Goal: Information Seeking & Learning: Learn about a topic

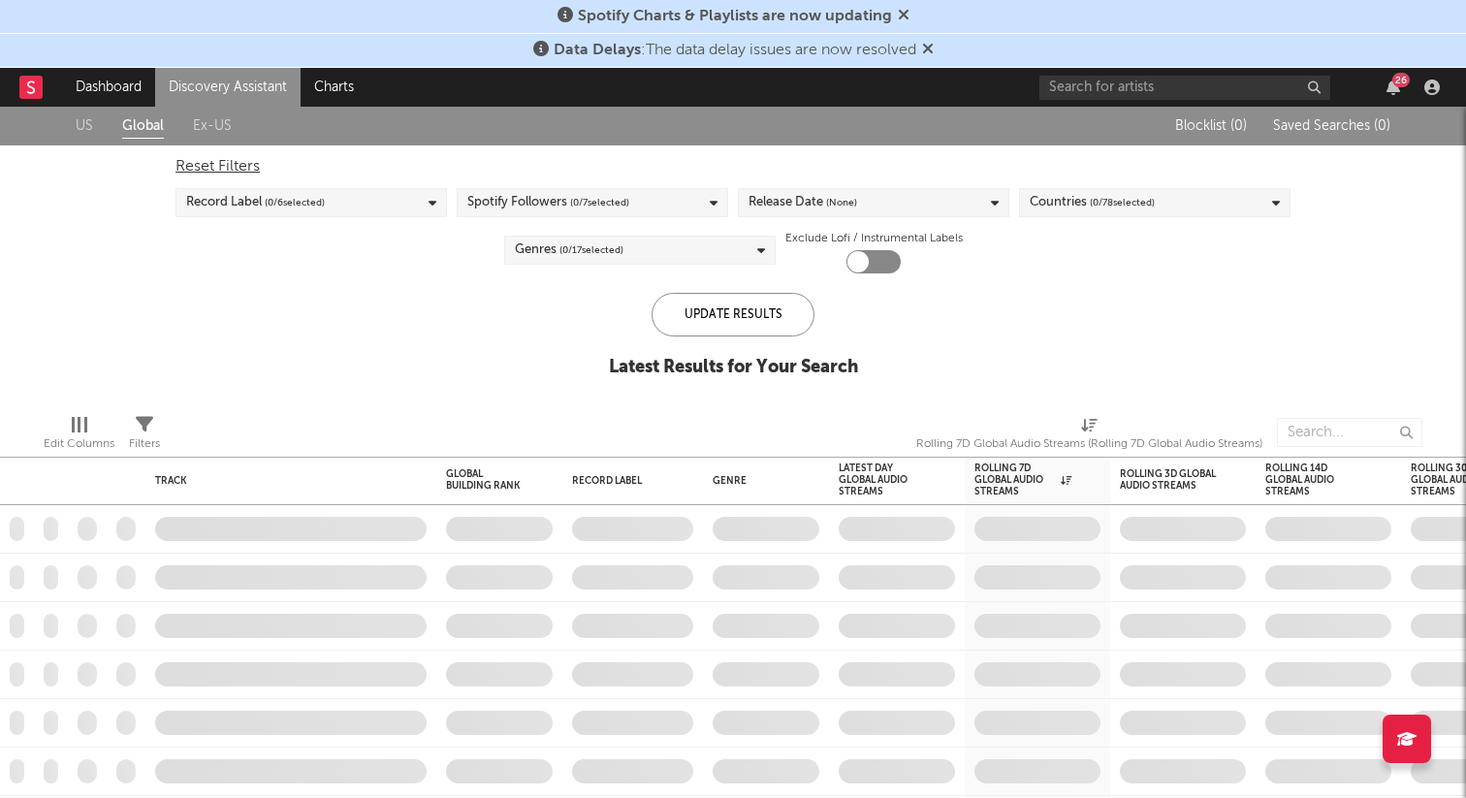
click at [28, 80] on rect at bounding box center [30, 87] width 23 height 23
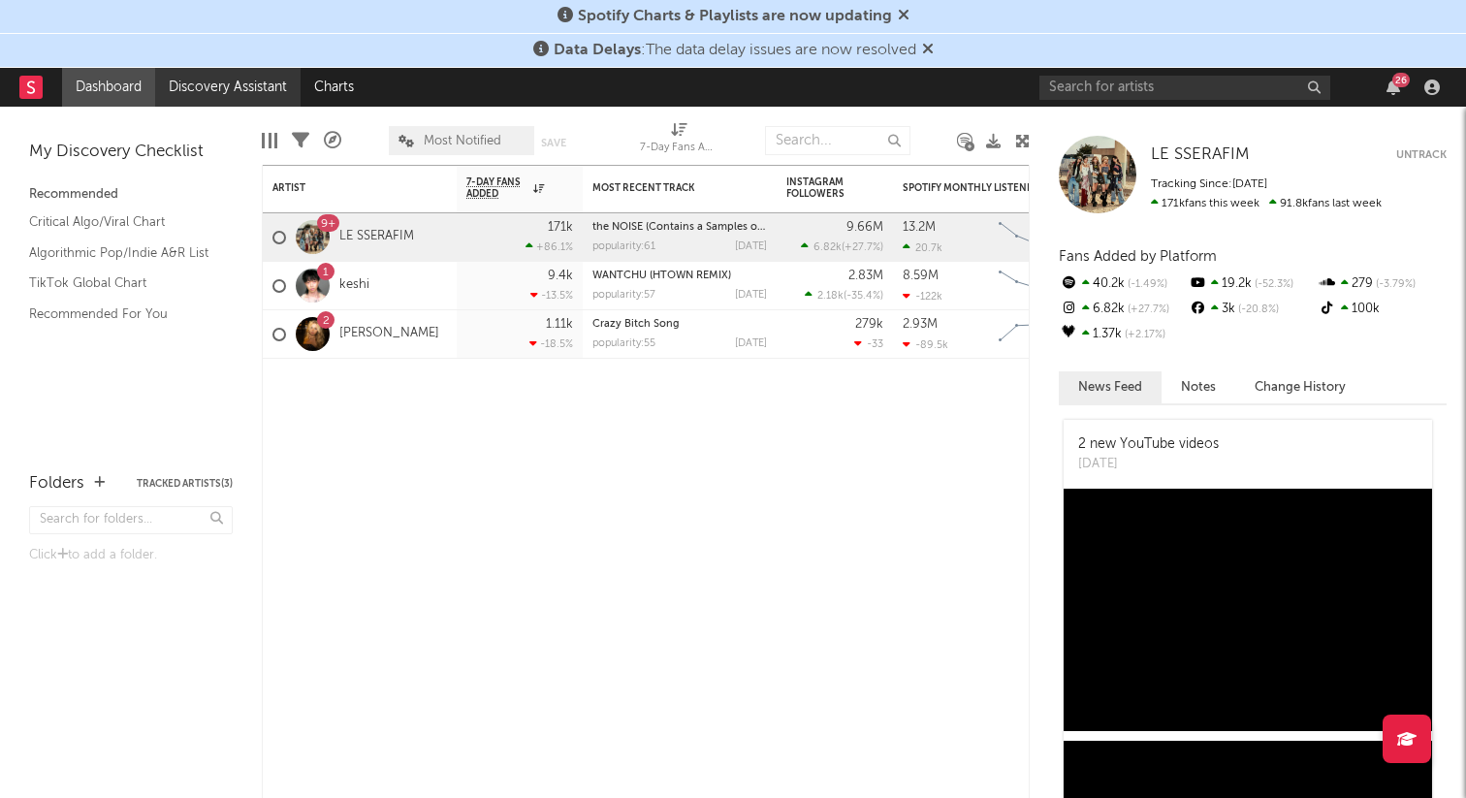
click at [233, 89] on link "Discovery Assistant" at bounding box center [227, 87] width 145 height 39
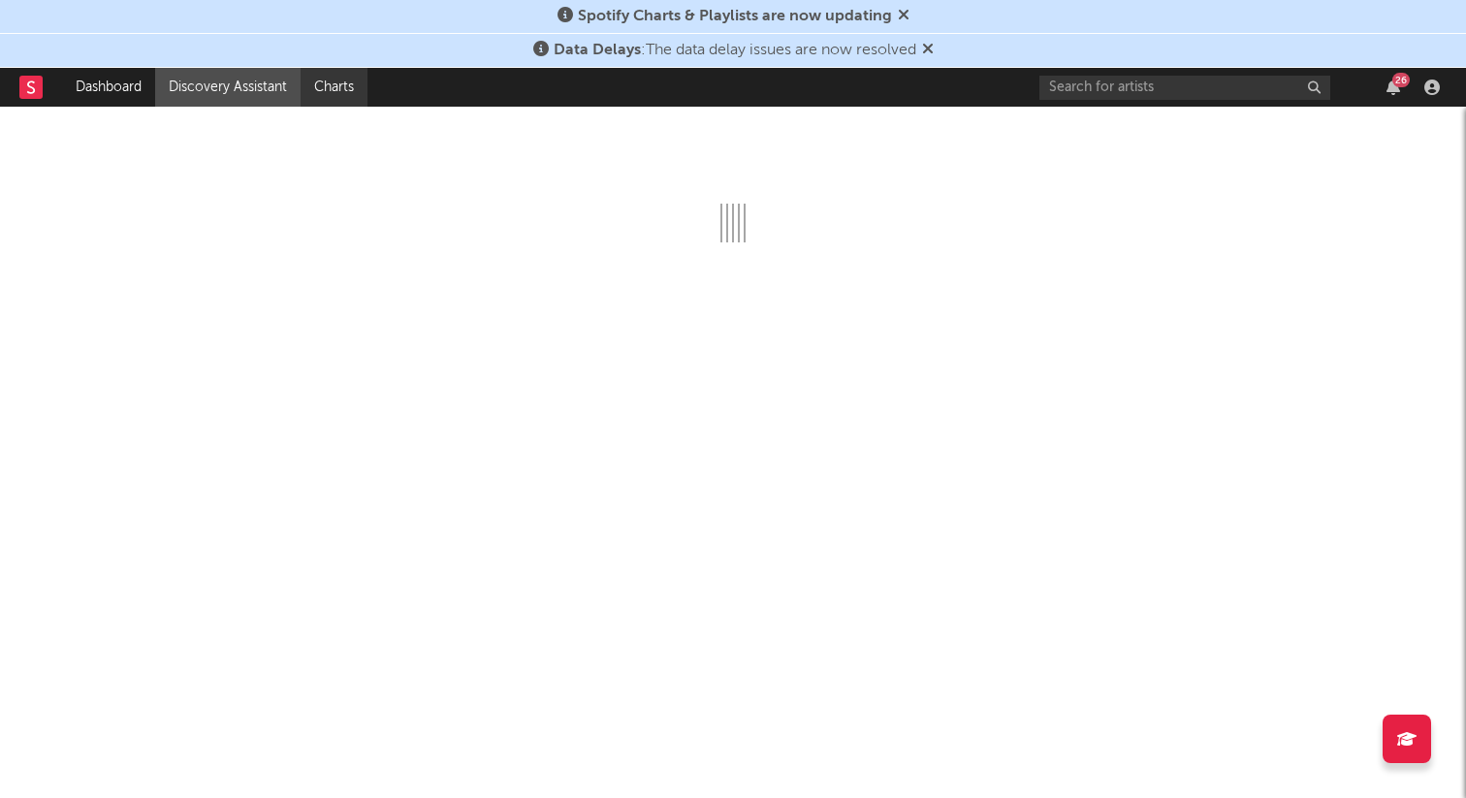
click at [336, 92] on link "Charts" at bounding box center [334, 87] width 67 height 39
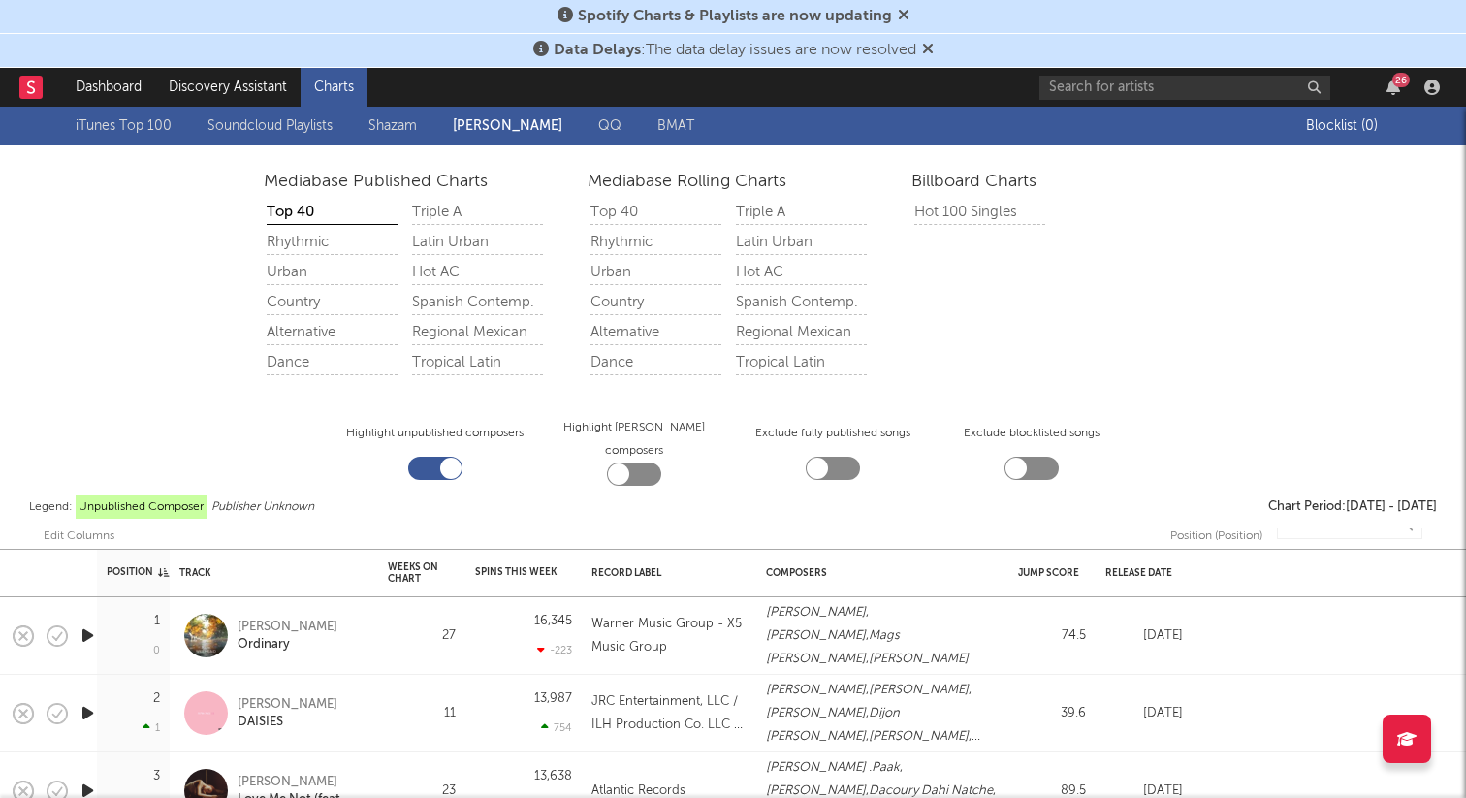
click at [393, 125] on link "Shazam" at bounding box center [392, 125] width 48 height 23
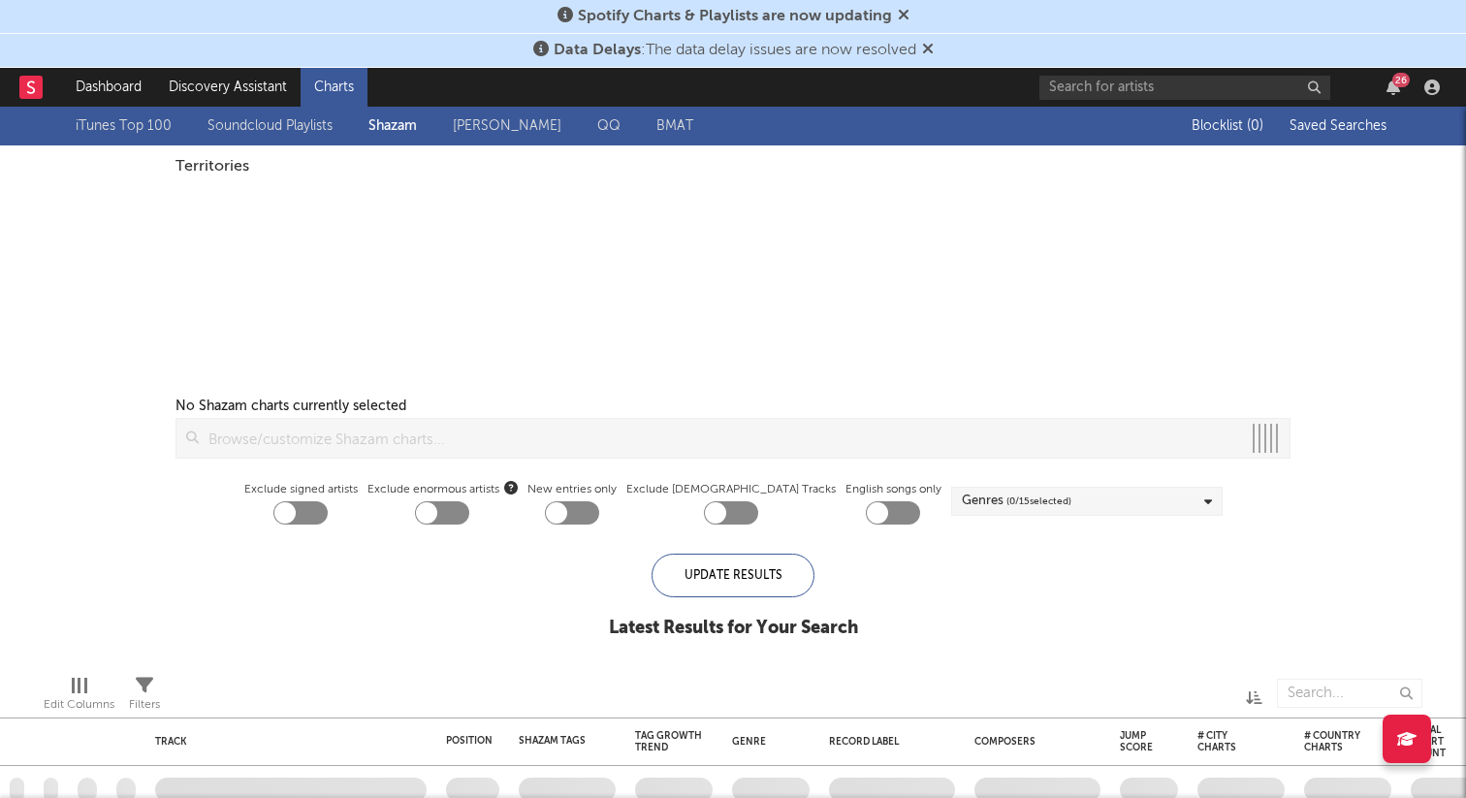
click at [613, 133] on link "QQ" at bounding box center [608, 125] width 23 height 23
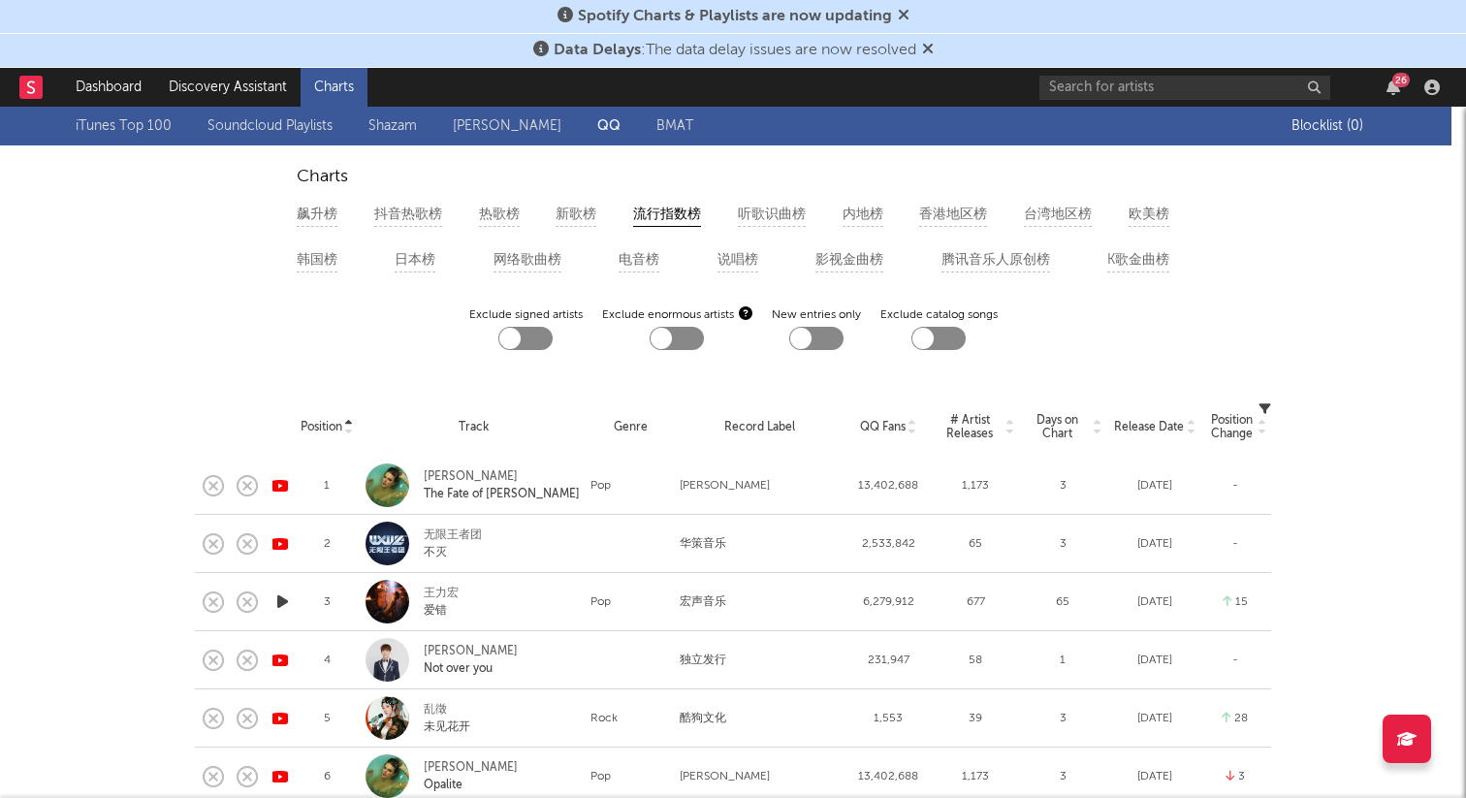
click at [665, 134] on link "BMAT" at bounding box center [674, 125] width 37 height 23
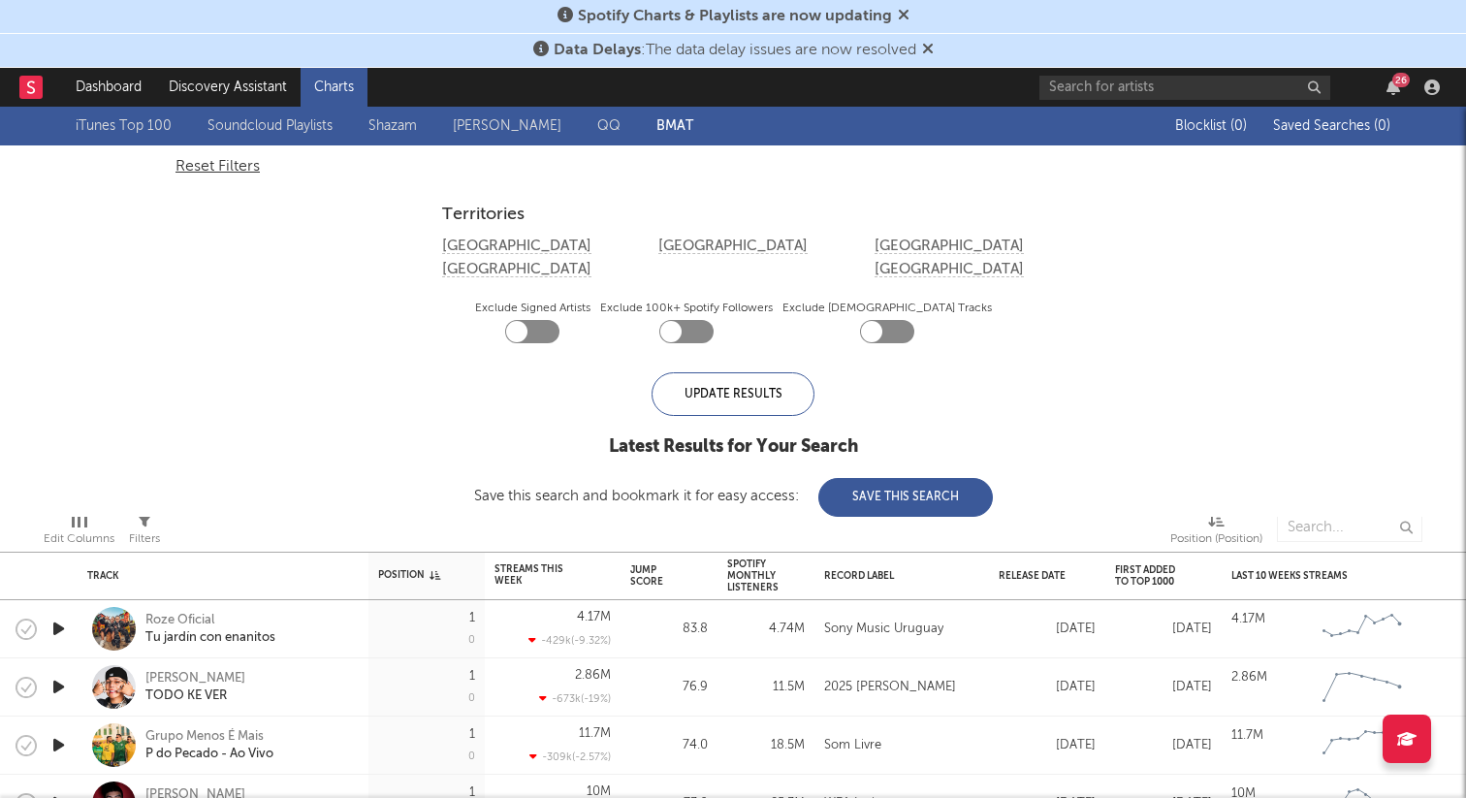
click at [517, 132] on link "Warner Chappell" at bounding box center [507, 125] width 109 height 23
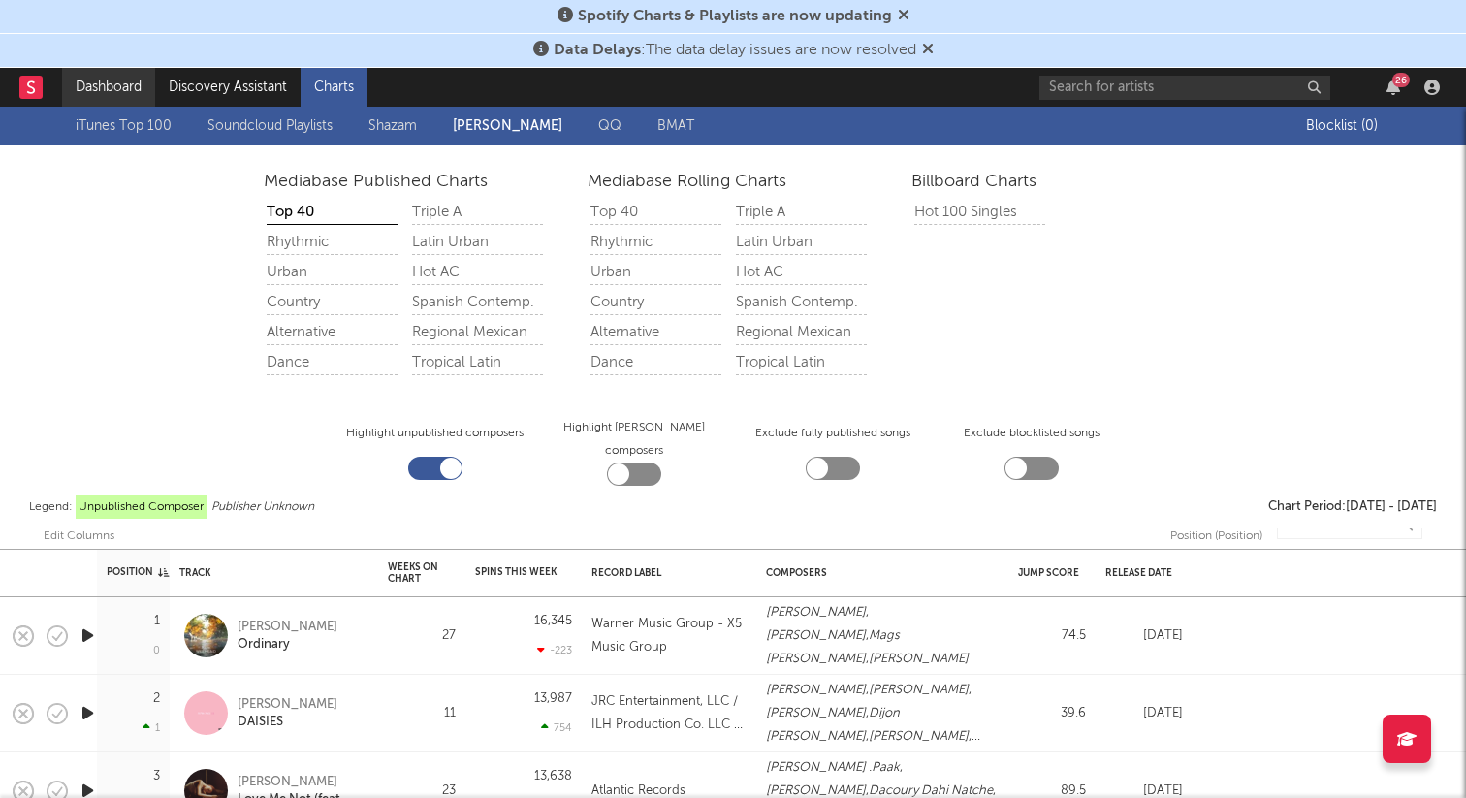
click at [122, 92] on link "Dashboard" at bounding box center [108, 87] width 93 height 39
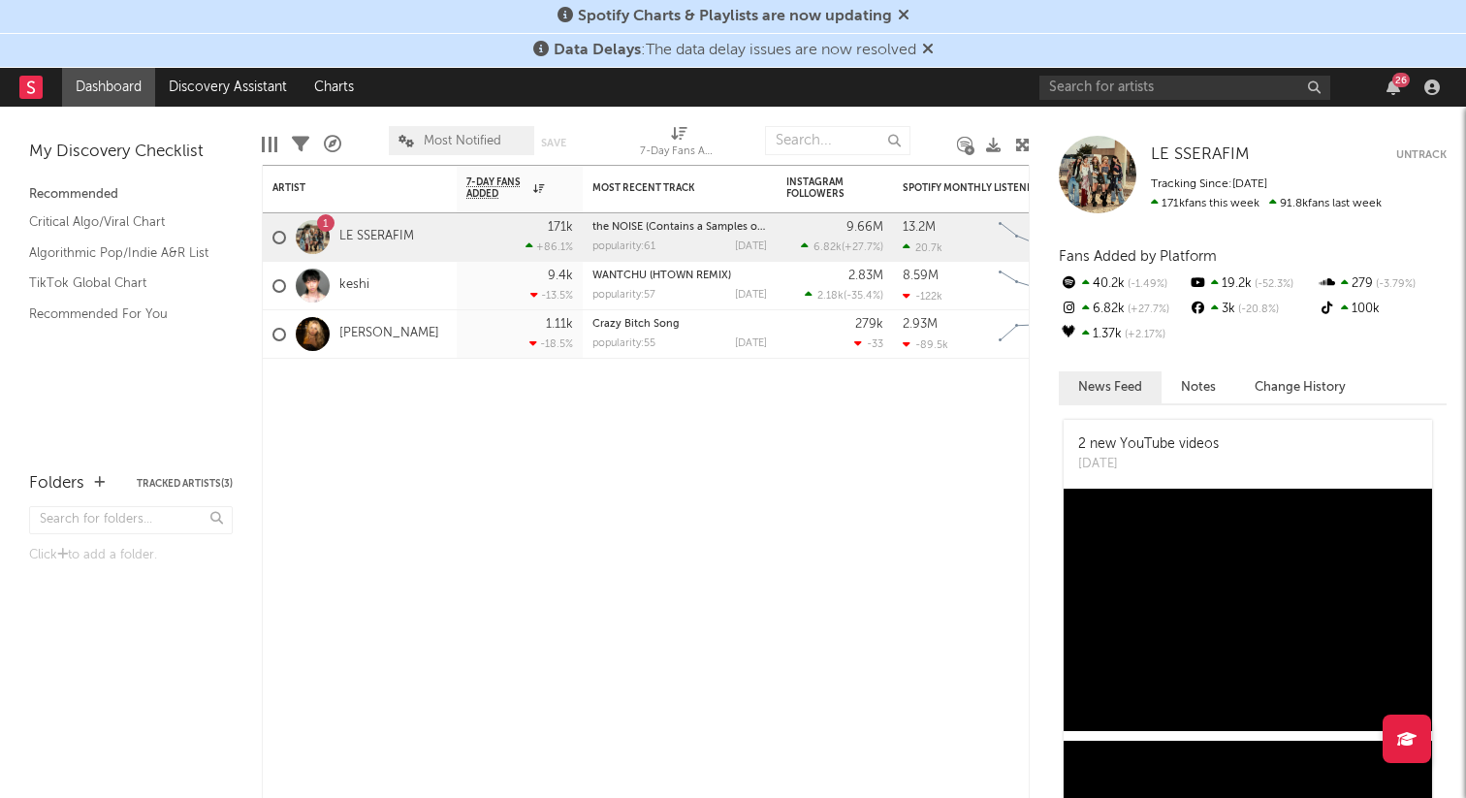
click at [39, 92] on rect at bounding box center [30, 87] width 23 height 23
click at [80, 217] on link "Critical Algo/Viral Chart" at bounding box center [121, 221] width 184 height 21
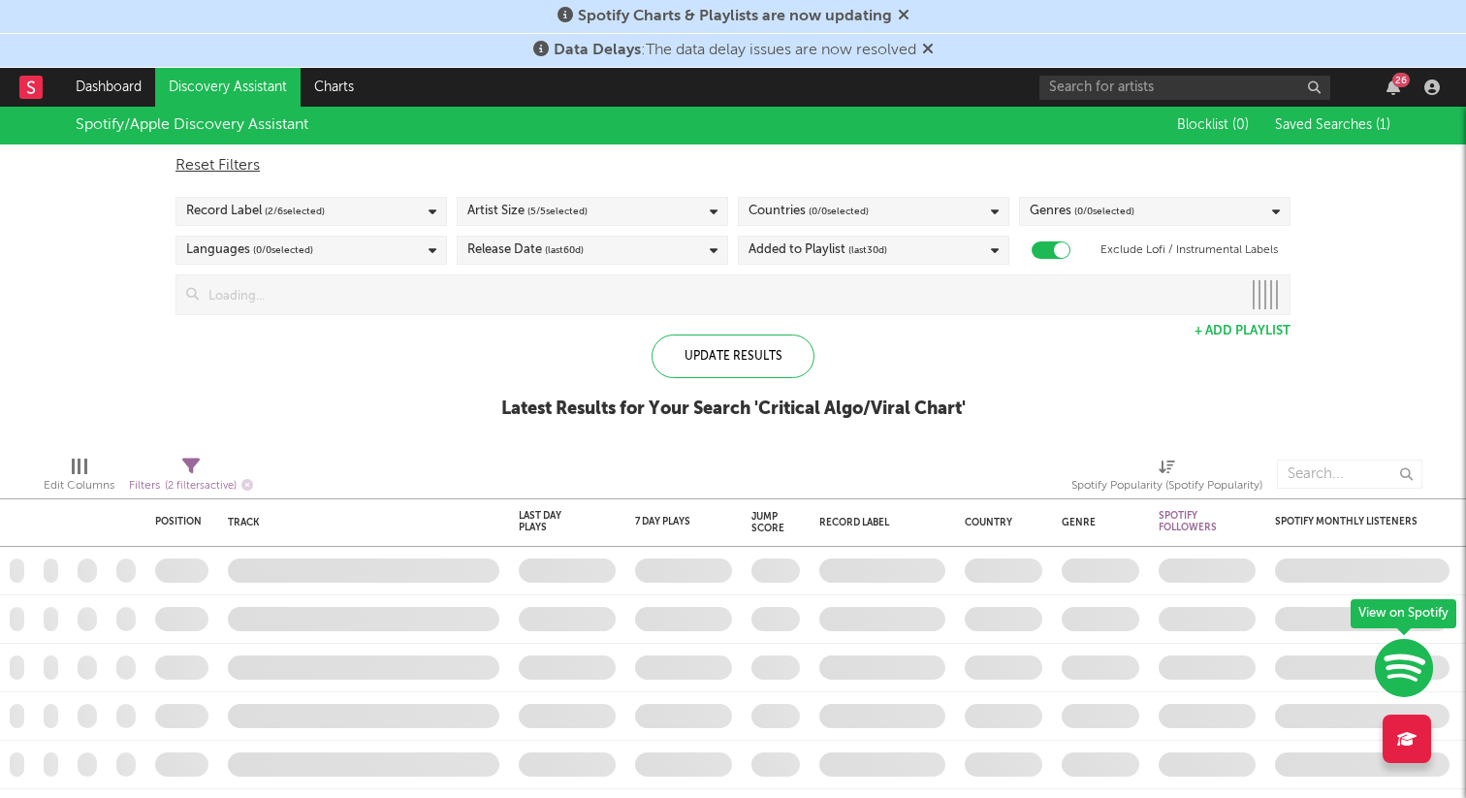
checkbox input "true"
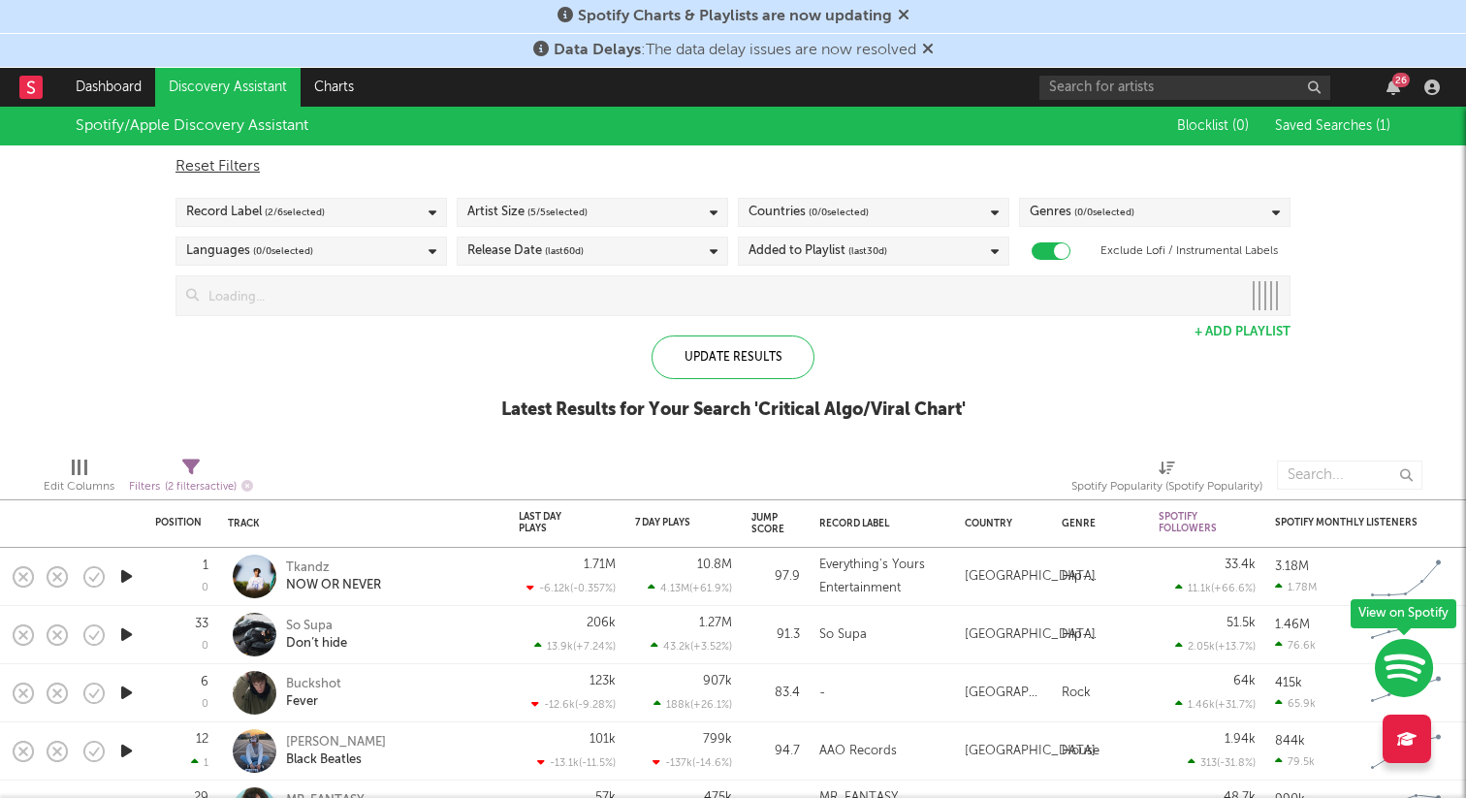
click at [432, 217] on icon at bounding box center [433, 213] width 8 height 13
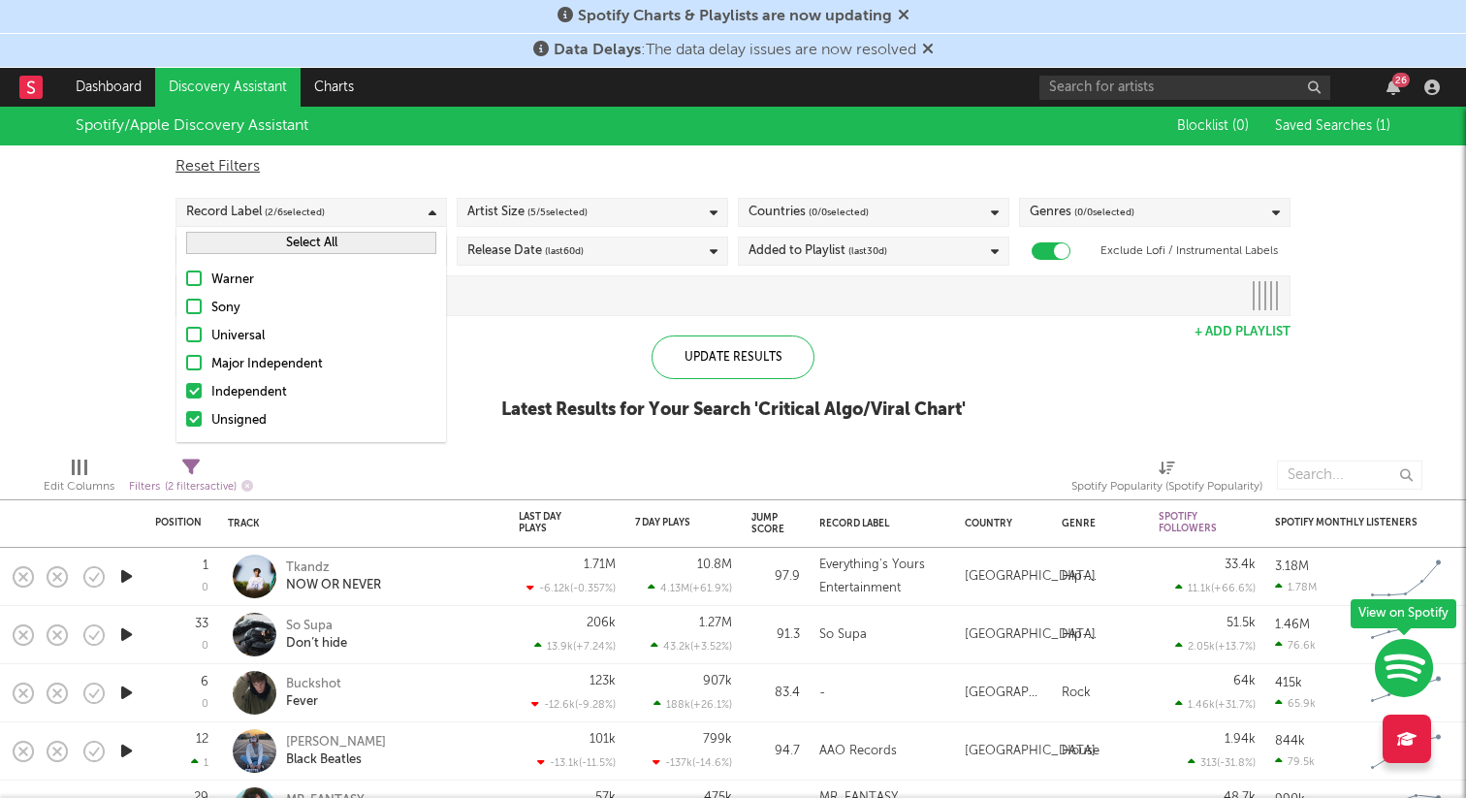
click at [343, 388] on div "Independent" at bounding box center [323, 392] width 225 height 23
click at [186, 388] on input "Independent" at bounding box center [186, 392] width 0 height 23
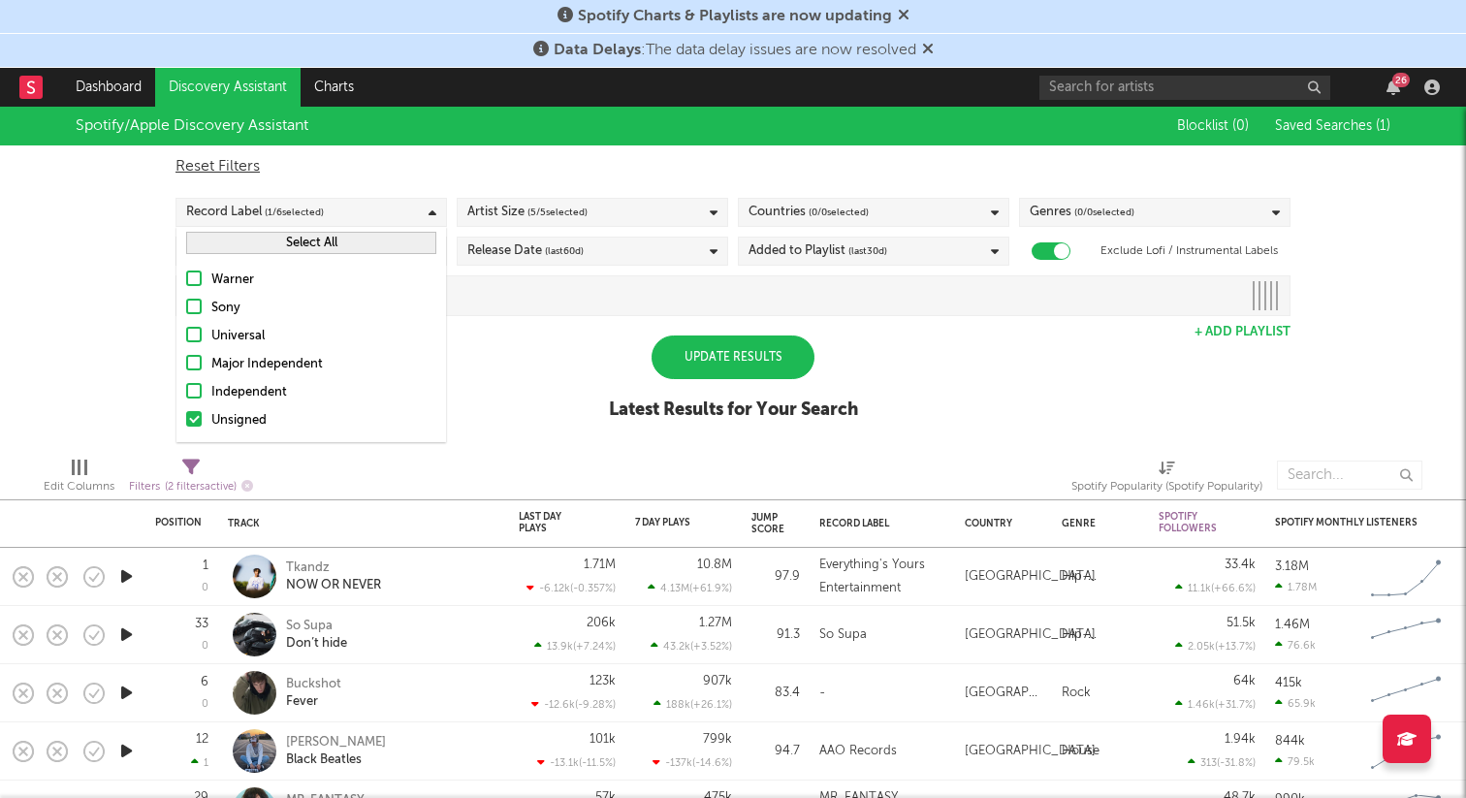
click at [323, 416] on div "Unsigned" at bounding box center [323, 420] width 225 height 23
click at [186, 416] on input "Unsigned" at bounding box center [186, 420] width 0 height 23
click at [322, 271] on div "Warner" at bounding box center [323, 280] width 225 height 23
click at [186, 271] on input "Warner" at bounding box center [186, 280] width 0 height 23
click at [504, 340] on div "Spotify/Apple Discovery Assistant Blocklist ( 0 ) Saved Searches ( 1 ) Reset Fi…" at bounding box center [733, 274] width 1466 height 334
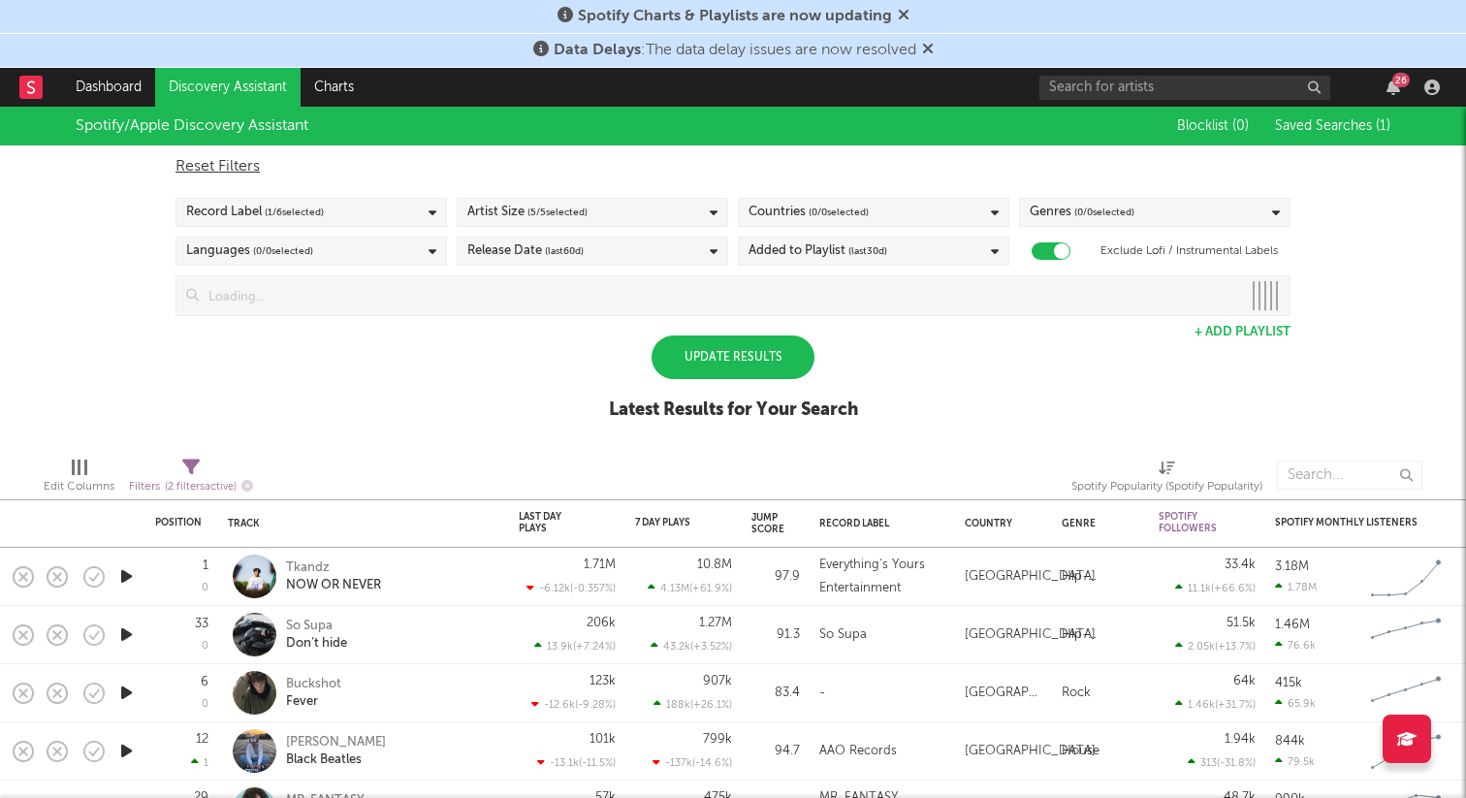
click at [396, 260] on div "Languages ( 0 / 0 selected)" at bounding box center [310, 251] width 271 height 29
click at [538, 214] on span "( 5 / 5 selected)" at bounding box center [557, 212] width 60 height 23
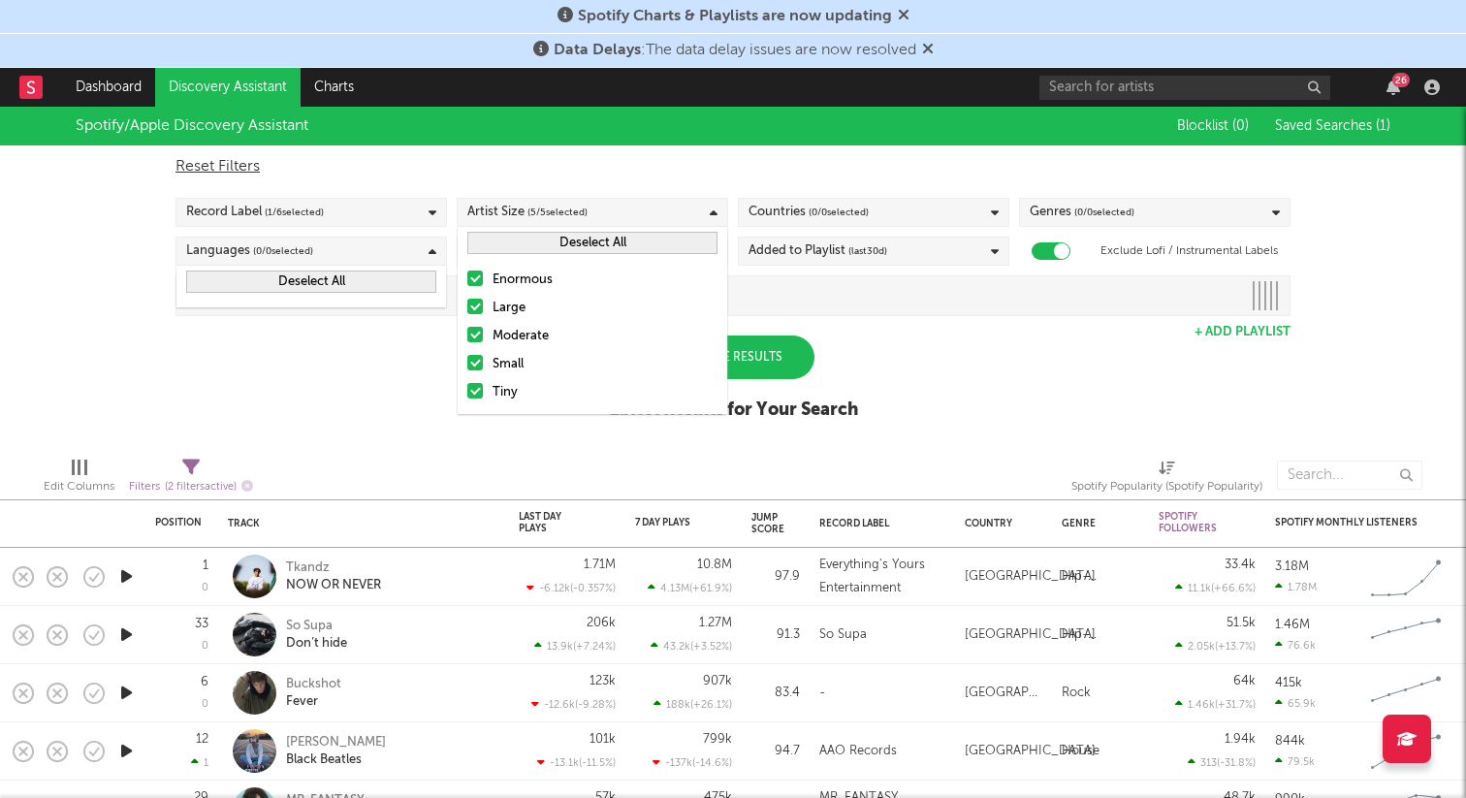
click at [387, 454] on div at bounding box center [458, 475] width 380 height 48
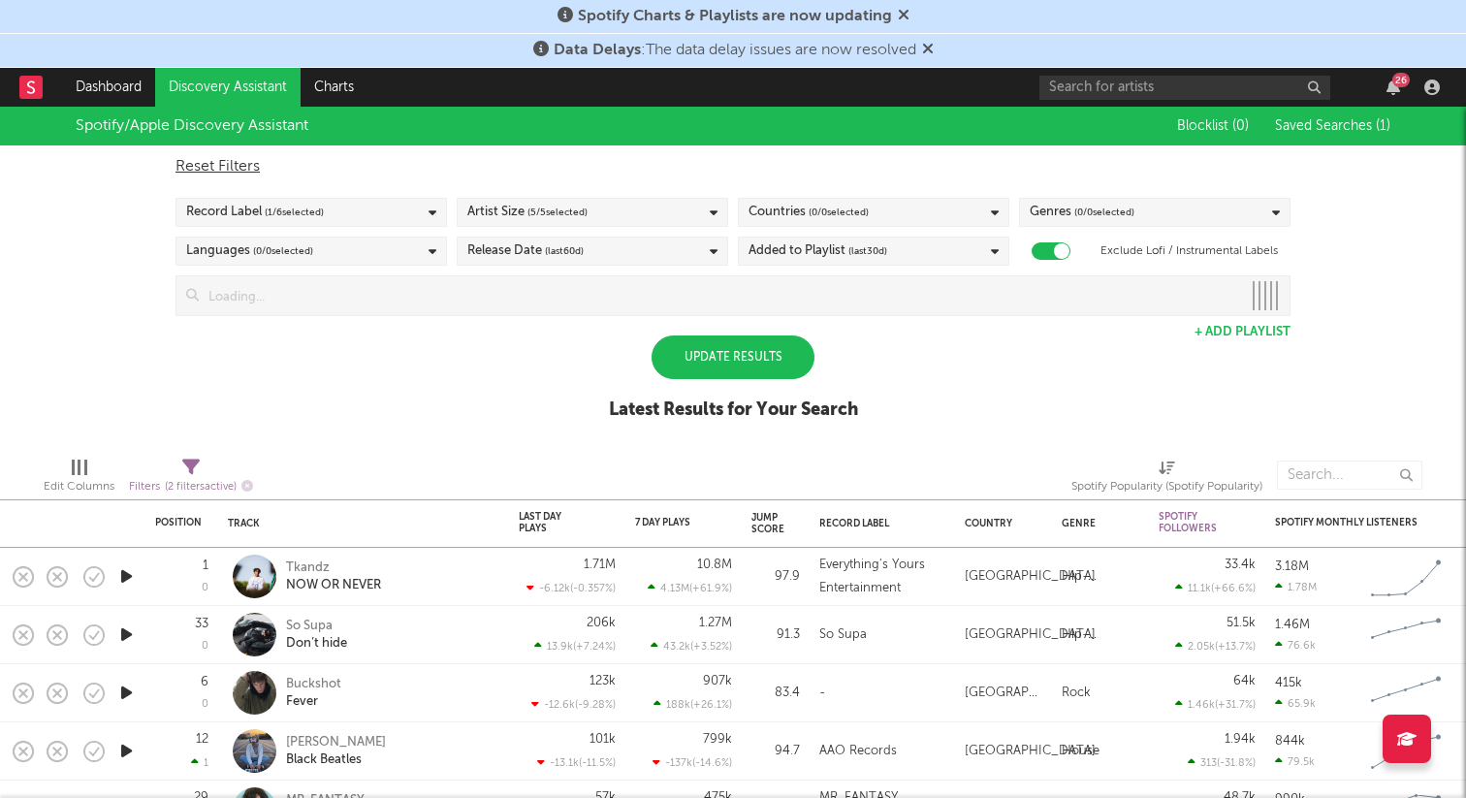
click at [716, 345] on div "Update Results" at bounding box center [733, 357] width 163 height 44
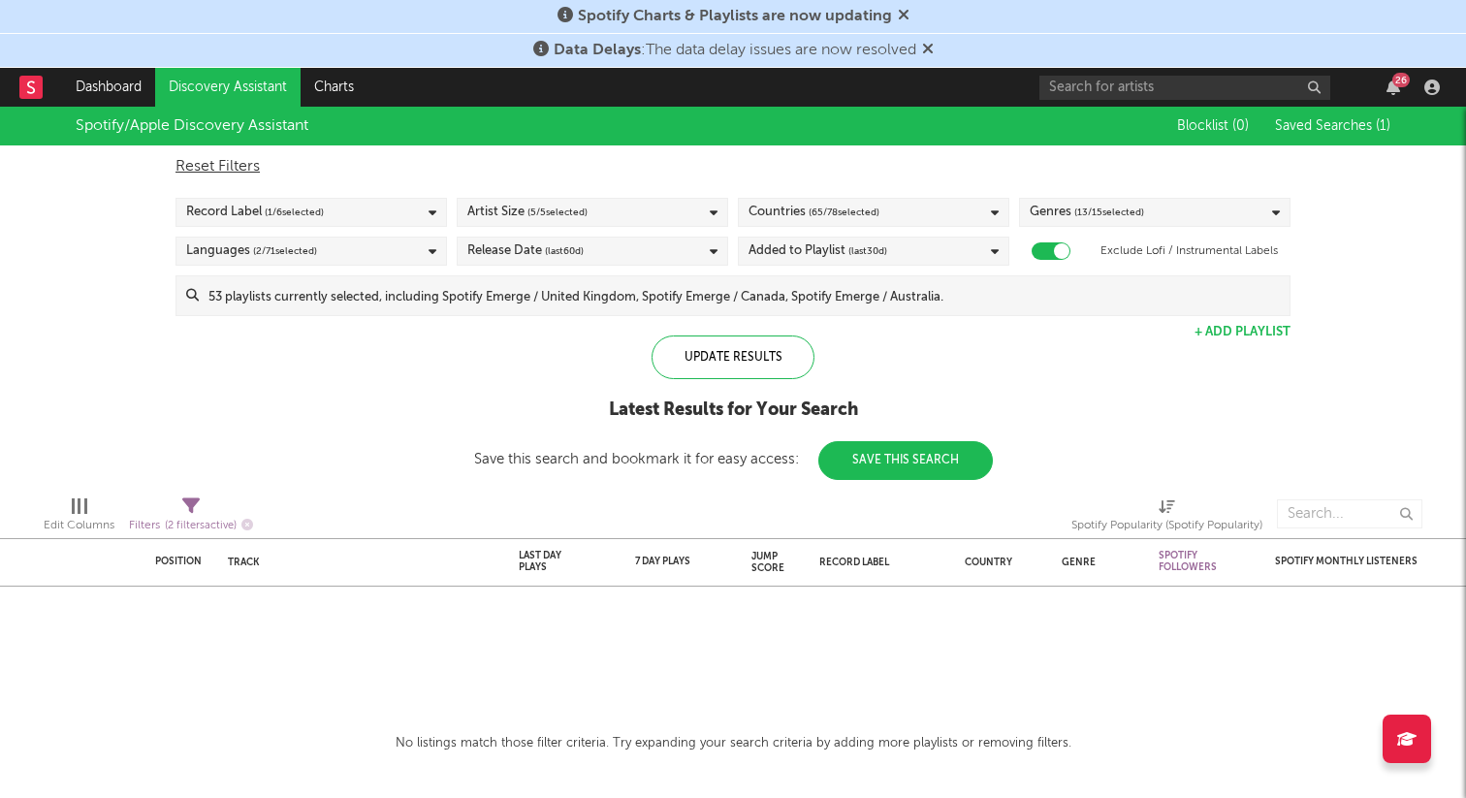
click at [1024, 298] on input at bounding box center [744, 295] width 1091 height 39
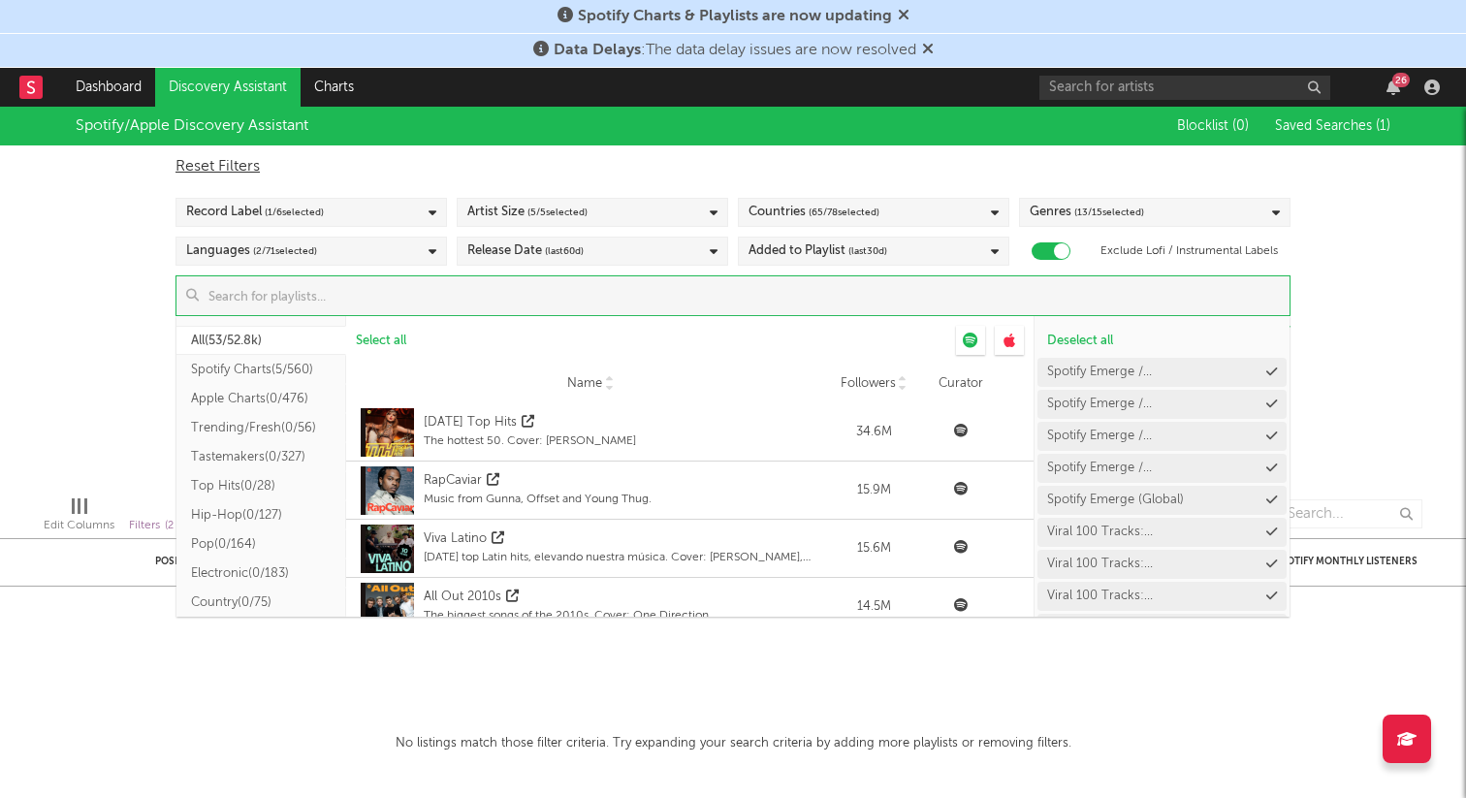
click at [128, 430] on div "Spotify/Apple Discovery Assistant Blocklist ( 0 ) Saved Searches ( 1 ) Reset Fi…" at bounding box center [733, 293] width 1466 height 373
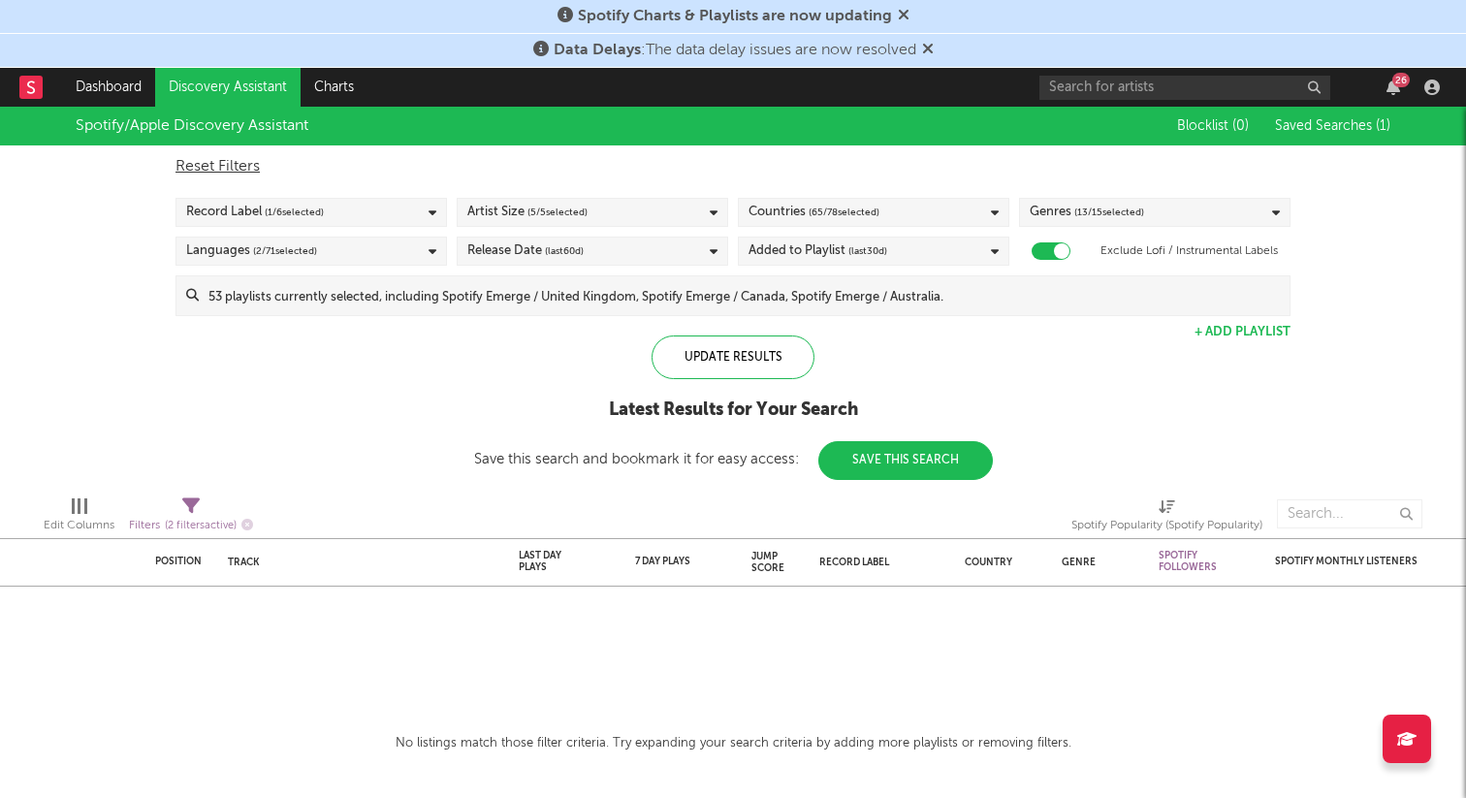
click at [766, 244] on div "Added to Playlist (last 30 d)" at bounding box center [817, 250] width 139 height 23
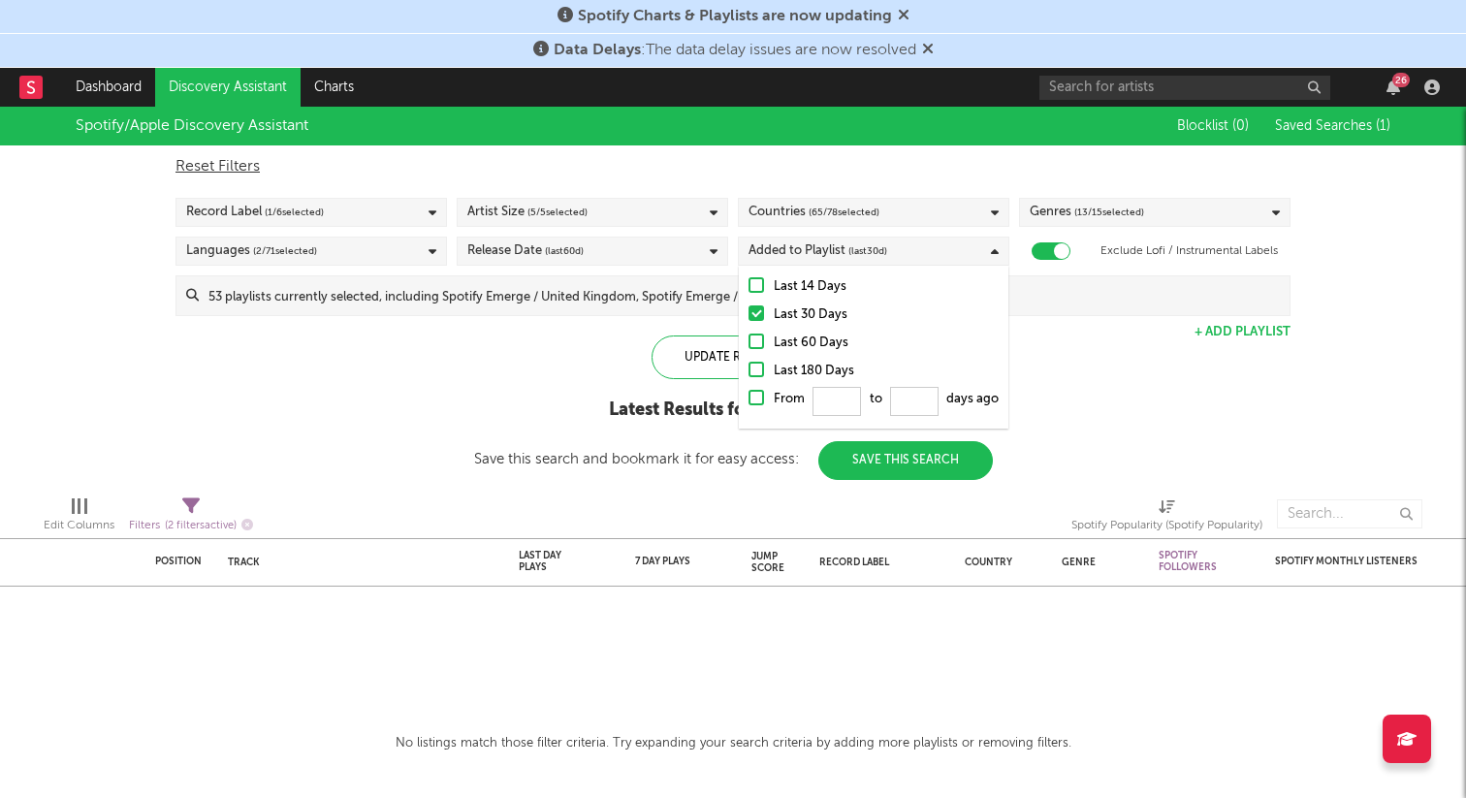
click at [758, 312] on div at bounding box center [756, 313] width 16 height 16
click at [748, 312] on input "Last 30 Days" at bounding box center [748, 314] width 0 height 23
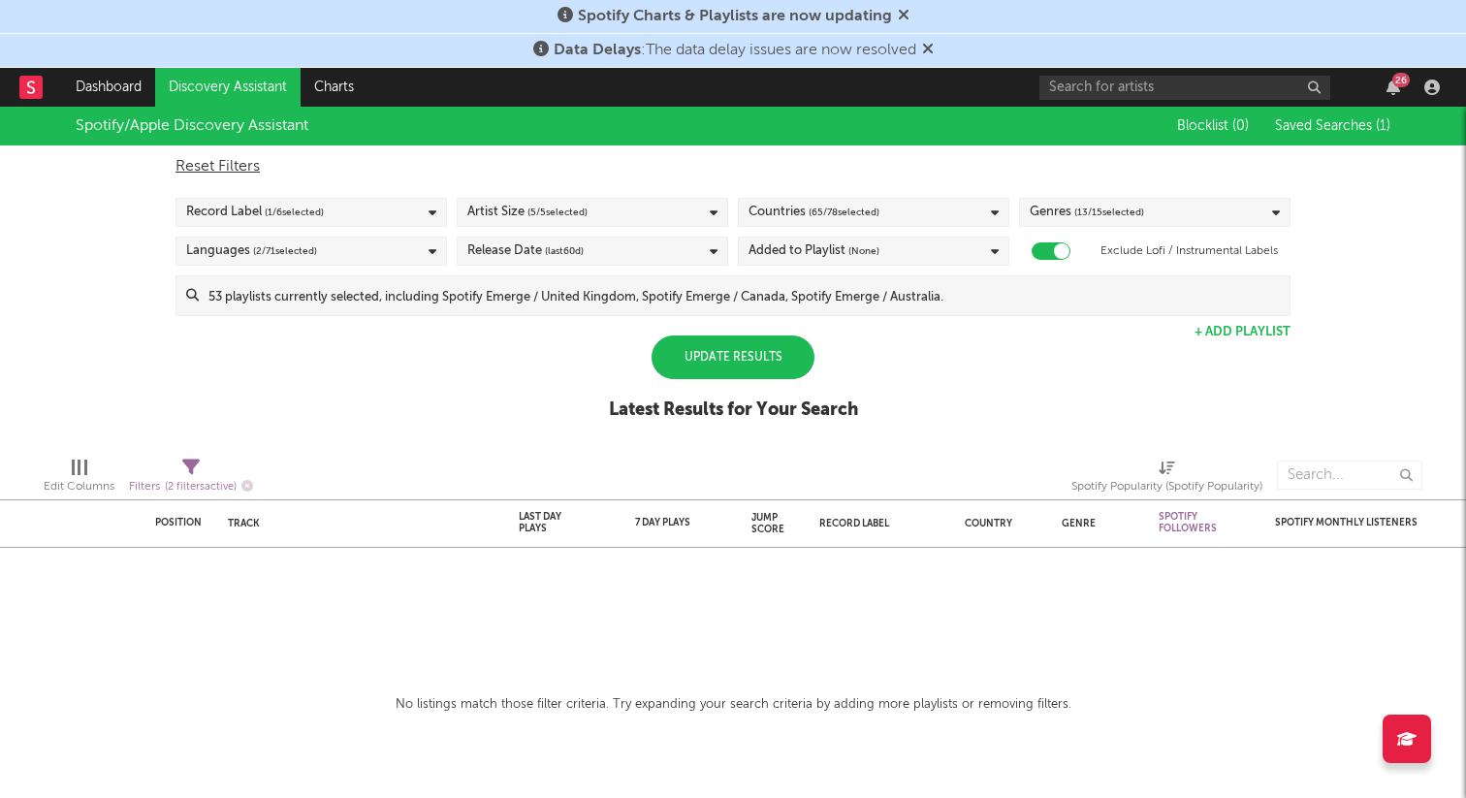
click at [679, 326] on div "Spotify/Apple Discovery Assistant Blocklist ( 0 ) Saved Searches ( 1 ) Reset Fi…" at bounding box center [733, 274] width 1466 height 334
click at [712, 360] on div "Update Results" at bounding box center [733, 357] width 163 height 44
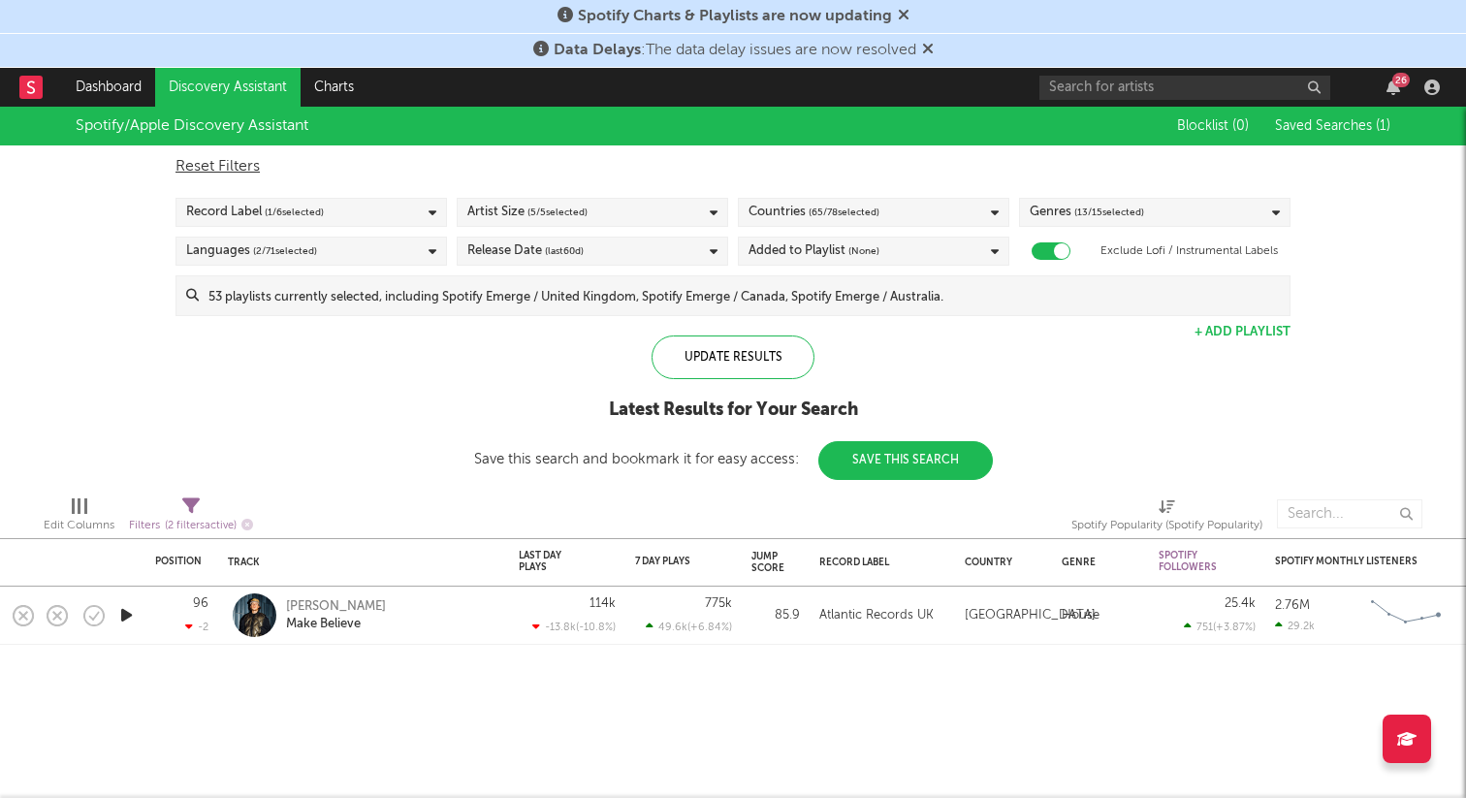
click at [875, 259] on span "(None)" at bounding box center [863, 250] width 31 height 23
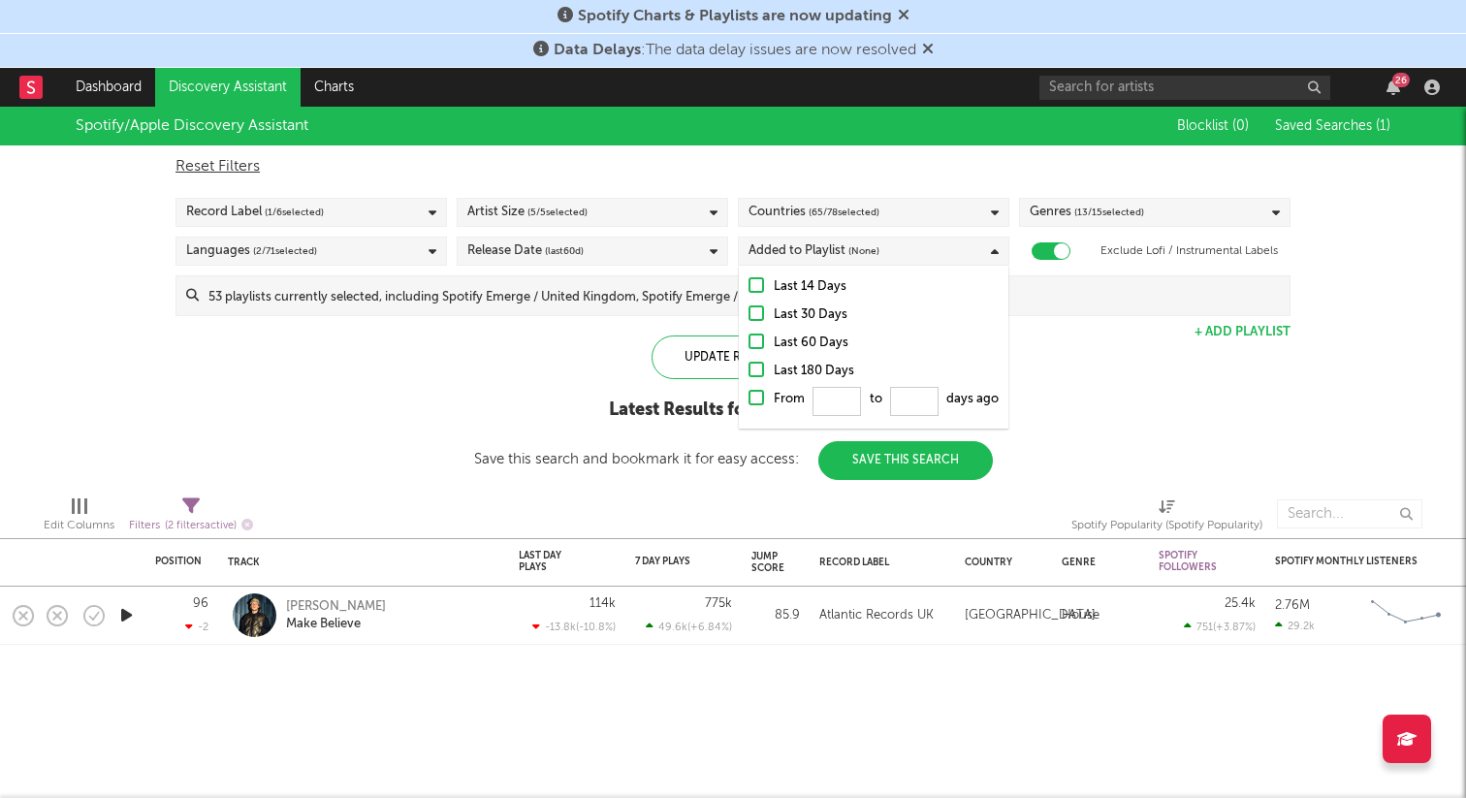
click at [574, 331] on div "Spotify/Apple Discovery Assistant Blocklist ( 0 ) Saved Searches ( 1 ) Reset Fi…" at bounding box center [733, 293] width 1466 height 373
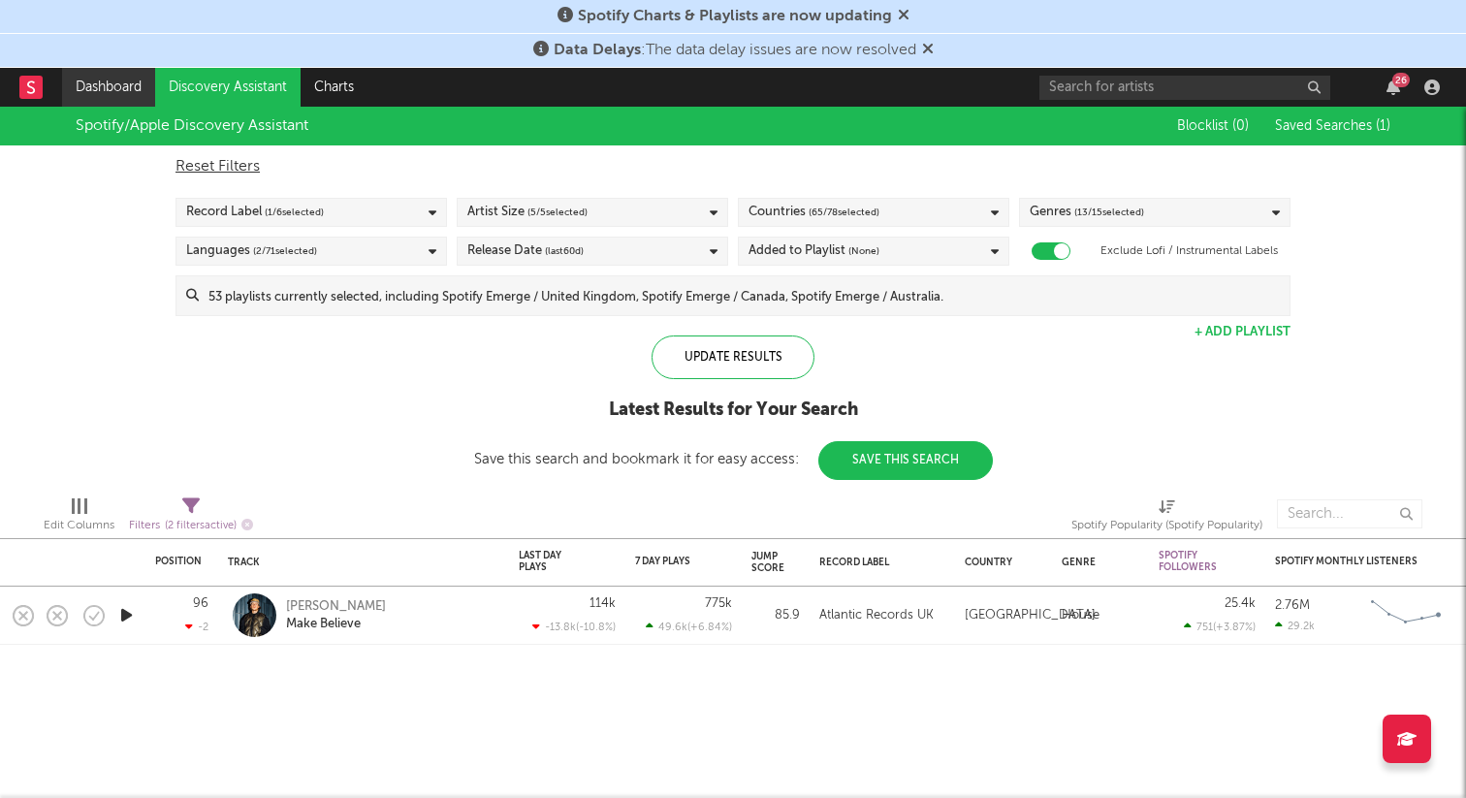
click at [122, 88] on link "Dashboard" at bounding box center [108, 87] width 93 height 39
